Goal: Task Accomplishment & Management: Manage account settings

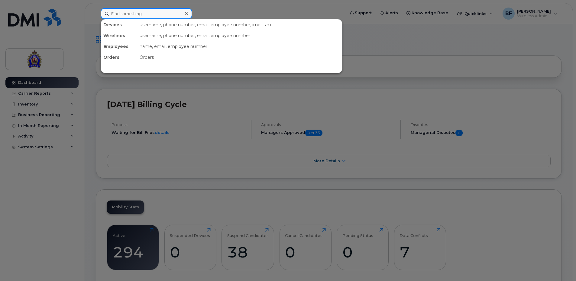
click at [153, 13] on input at bounding box center [146, 13] width 91 height 11
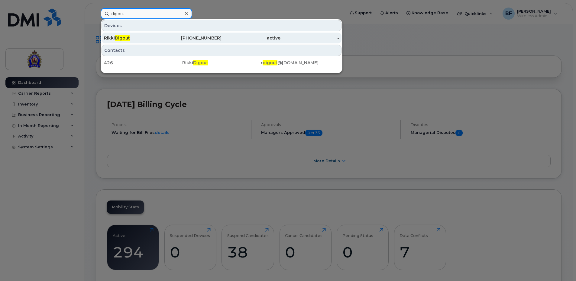
type input "digout"
click at [119, 38] on span "Digout" at bounding box center [122, 37] width 15 height 5
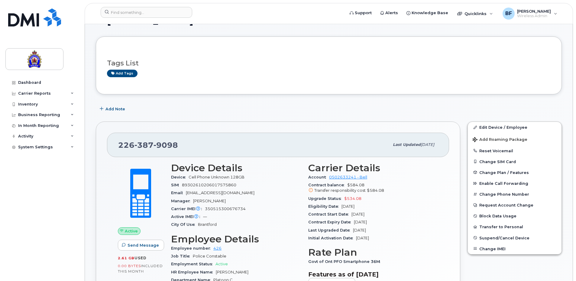
scroll to position [60, 0]
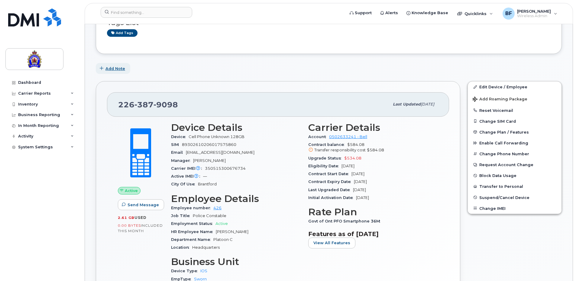
click at [118, 67] on span "Add Note" at bounding box center [115, 69] width 20 height 6
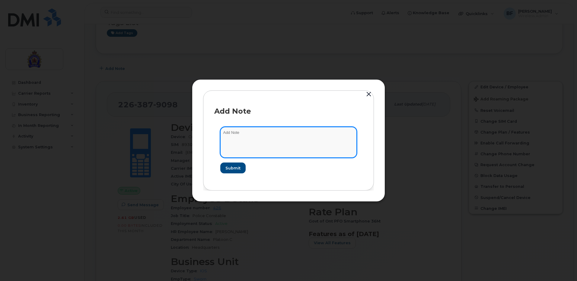
click at [247, 133] on textarea at bounding box center [288, 142] width 136 height 31
click at [239, 131] on textarea "Formerly Rikki Digout" at bounding box center [288, 142] width 136 height 31
type textarea "Formerly issued to [PERSON_NAME]"
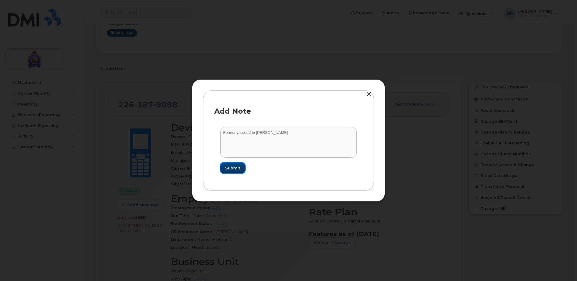
click at [236, 168] on span "Submit" at bounding box center [232, 168] width 15 height 6
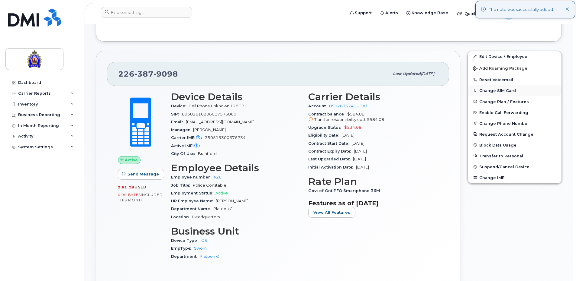
scroll to position [91, 0]
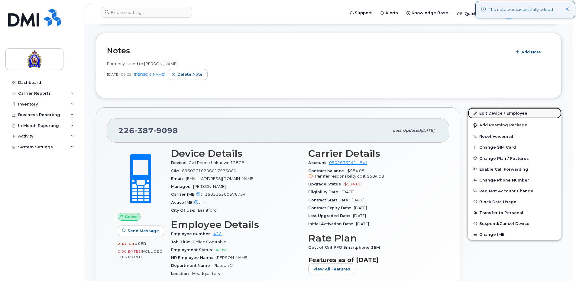
click at [510, 112] on link "Edit Device / Employee" at bounding box center [514, 113] width 94 height 11
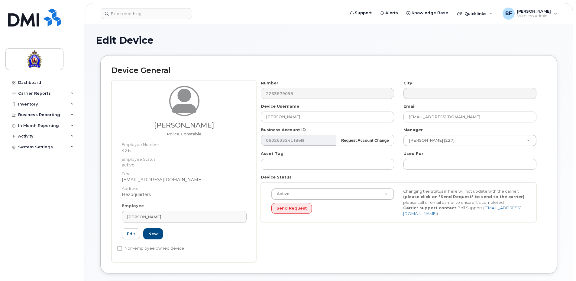
select select "626282"
select select "626287"
select select "626289"
click at [127, 234] on link "Edit" at bounding box center [131, 234] width 18 height 11
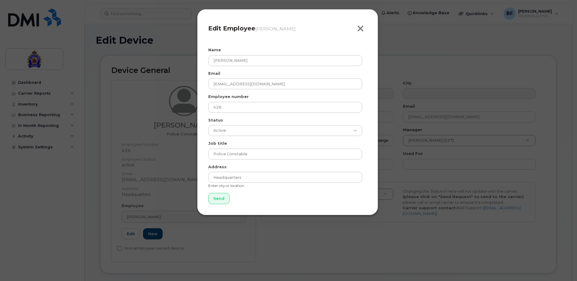
click at [359, 27] on icon "button" at bounding box center [360, 28] width 7 height 9
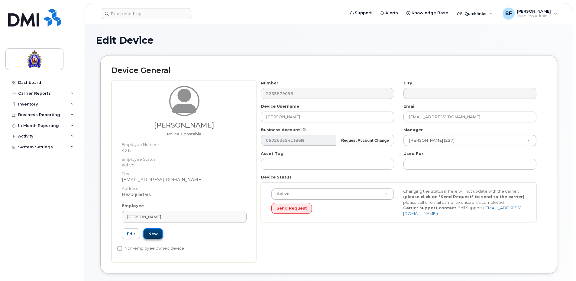
click at [158, 235] on link "New" at bounding box center [153, 234] width 20 height 11
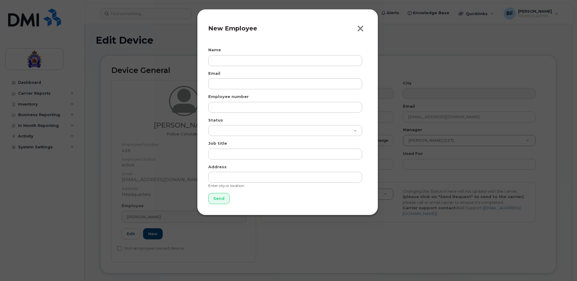
click at [362, 27] on icon "button" at bounding box center [360, 28] width 7 height 9
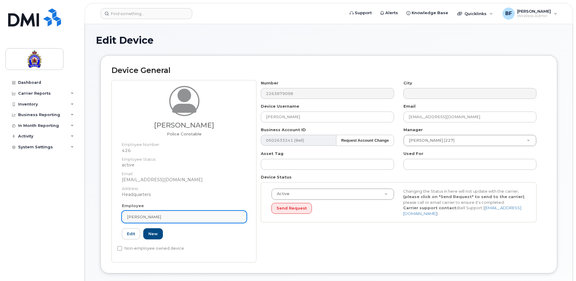
click at [172, 216] on div "[PERSON_NAME]" at bounding box center [184, 217] width 114 height 6
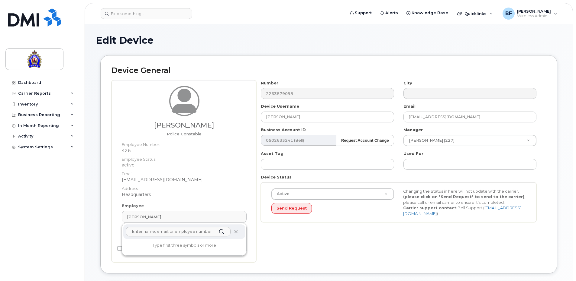
click at [236, 233] on icon at bounding box center [236, 232] width 4 height 4
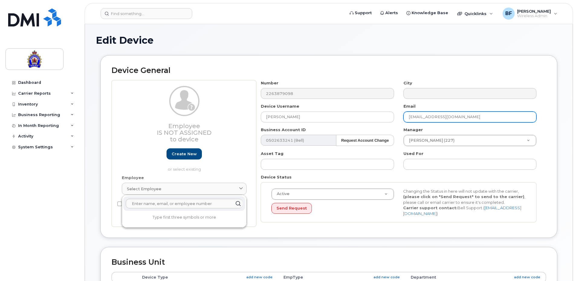
drag, startPoint x: 484, startPoint y: 117, endPoint x: 397, endPoint y: 115, distance: 87.3
click at [397, 115] on div "Number 2263879098 City Device Username Rikki Digout Email rdigout@police.brantf…" at bounding box center [398, 153] width 285 height 147
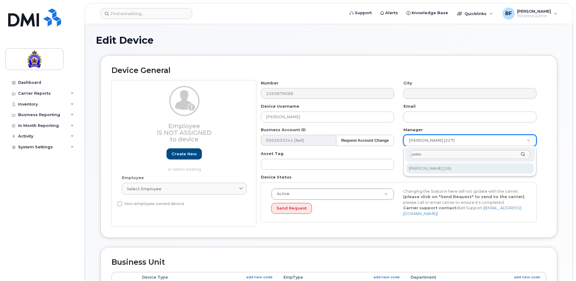
type input "potter"
type input "897353"
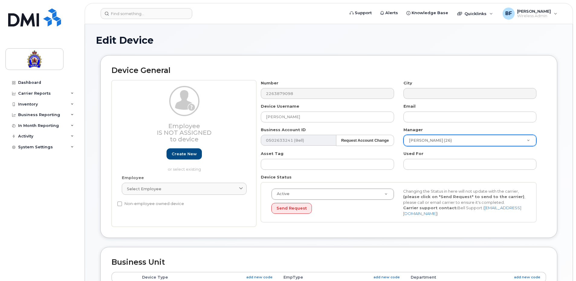
click at [544, 193] on div "Number 2263879098 City Device Username Rikki Digout Email Business Account ID 0…" at bounding box center [401, 153] width 290 height 147
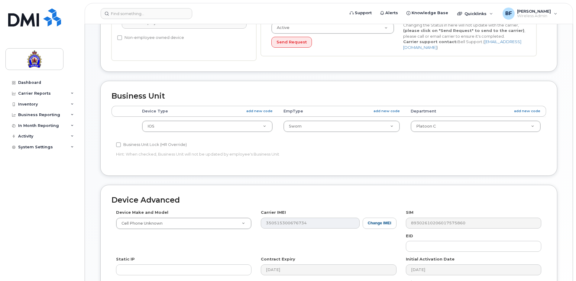
scroll to position [181, 0]
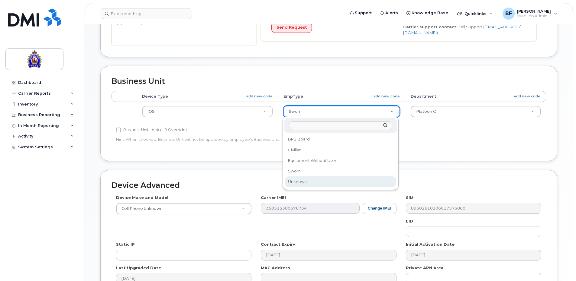
select select "625538"
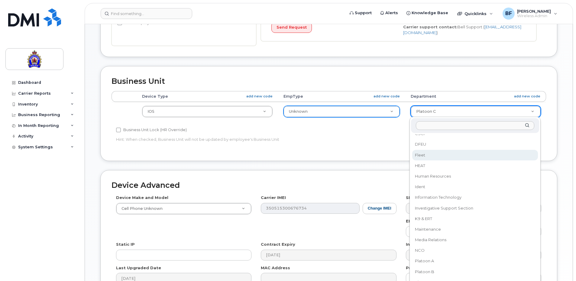
scroll to position [213, 0]
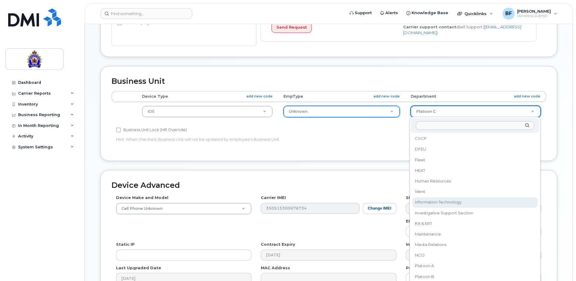
select select "626299"
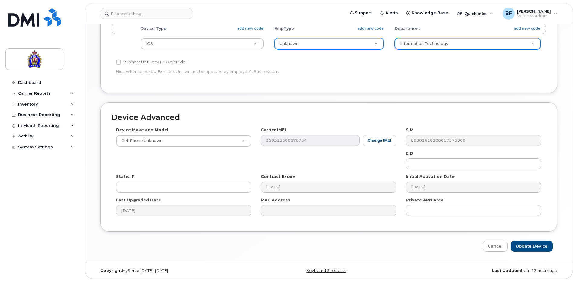
scroll to position [250, 0]
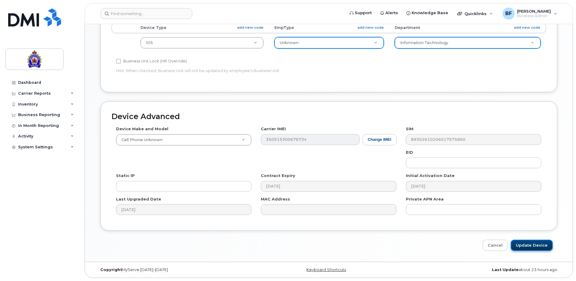
click at [531, 246] on input "Update Device" at bounding box center [531, 245] width 42 height 11
type input "Saving..."
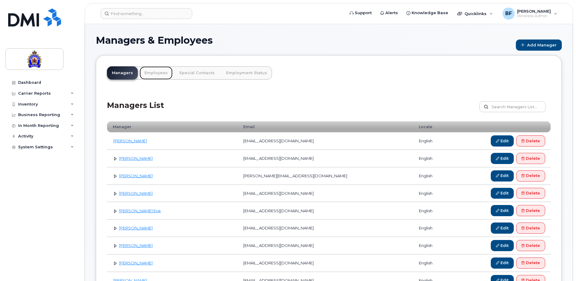
click at [157, 74] on link "Employees" at bounding box center [155, 72] width 33 height 13
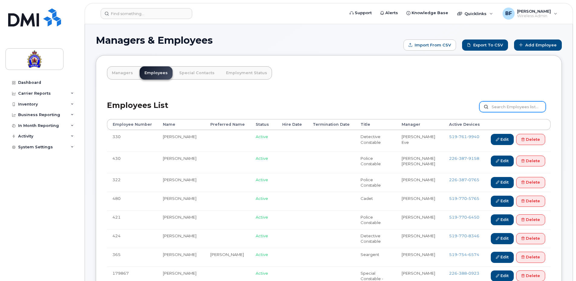
click at [518, 107] on input "text" at bounding box center [512, 106] width 66 height 11
type input "digout"
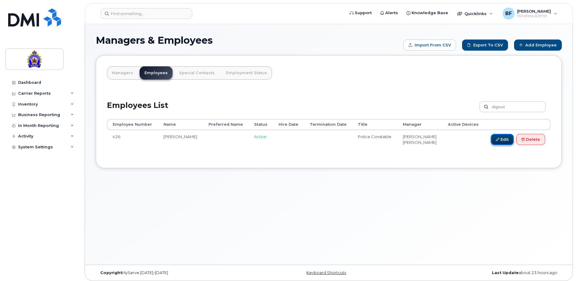
click at [498, 141] on link "Edit" at bounding box center [501, 139] width 23 height 11
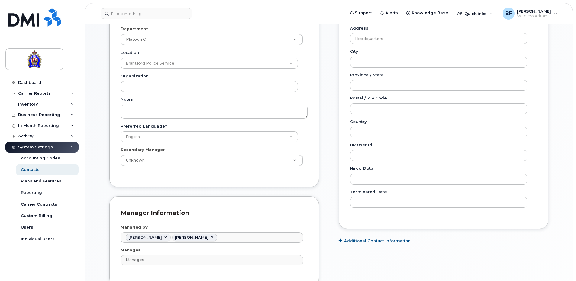
scroll to position [302, 0]
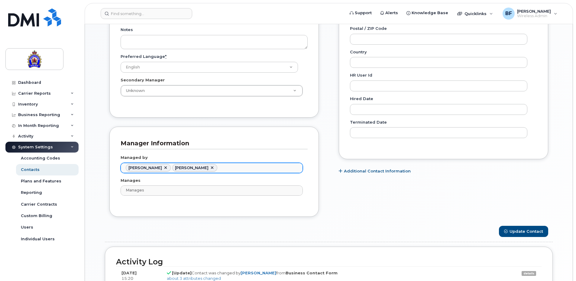
click at [210, 169] on link at bounding box center [212, 168] width 5 height 5
type input "928054"
click at [163, 168] on link at bounding box center [165, 168] width 5 height 5
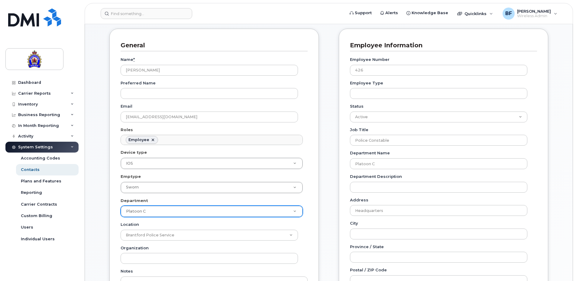
scroll to position [60, 0]
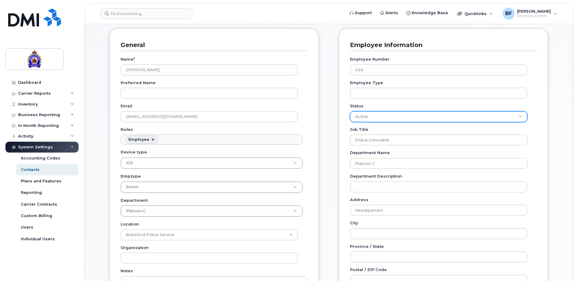
type input "Managed by"
click at [519, 115] on select "Active On-Leave Long Term Short Term Maternity Leave Temp Layoff Inactive" at bounding box center [438, 116] width 177 height 11
select select "inactive"
click at [350, 111] on select "Active On-Leave Long Term Short Term Maternity Leave Temp Layoff Inactive" at bounding box center [438, 116] width 177 height 11
click at [544, 165] on div "Employee Information Employee Number 426 Employee Type Status Active On-Leave L…" at bounding box center [442, 214] width 209 height 373
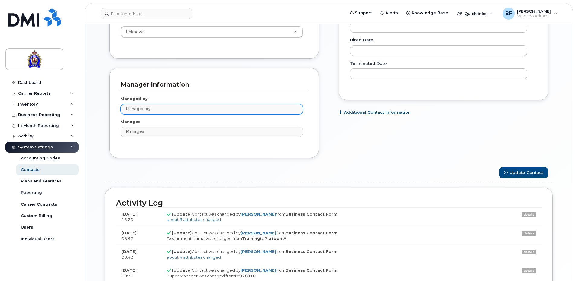
scroll to position [446, 0]
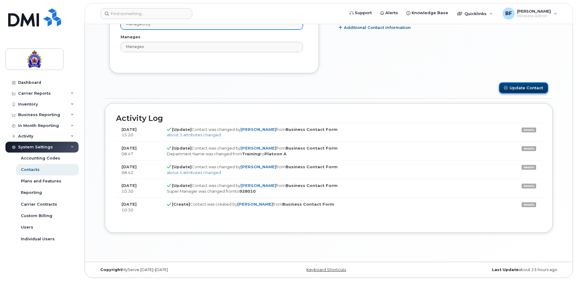
click at [521, 88] on button "Update Contact" at bounding box center [523, 87] width 49 height 11
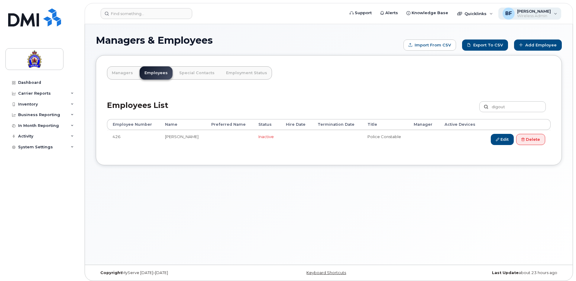
click at [551, 12] on div "BF [PERSON_NAME] Wireless Admin" at bounding box center [529, 14] width 63 height 12
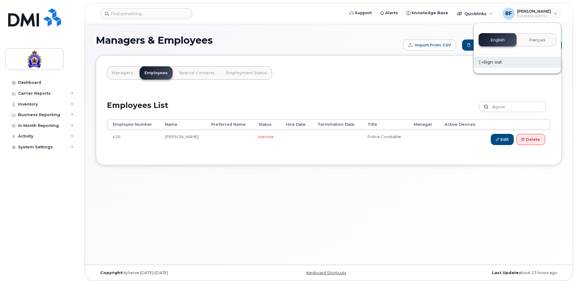
click at [494, 61] on div "Sign out" at bounding box center [516, 62] width 87 height 11
